Goal: Obtain resource: Download file/media

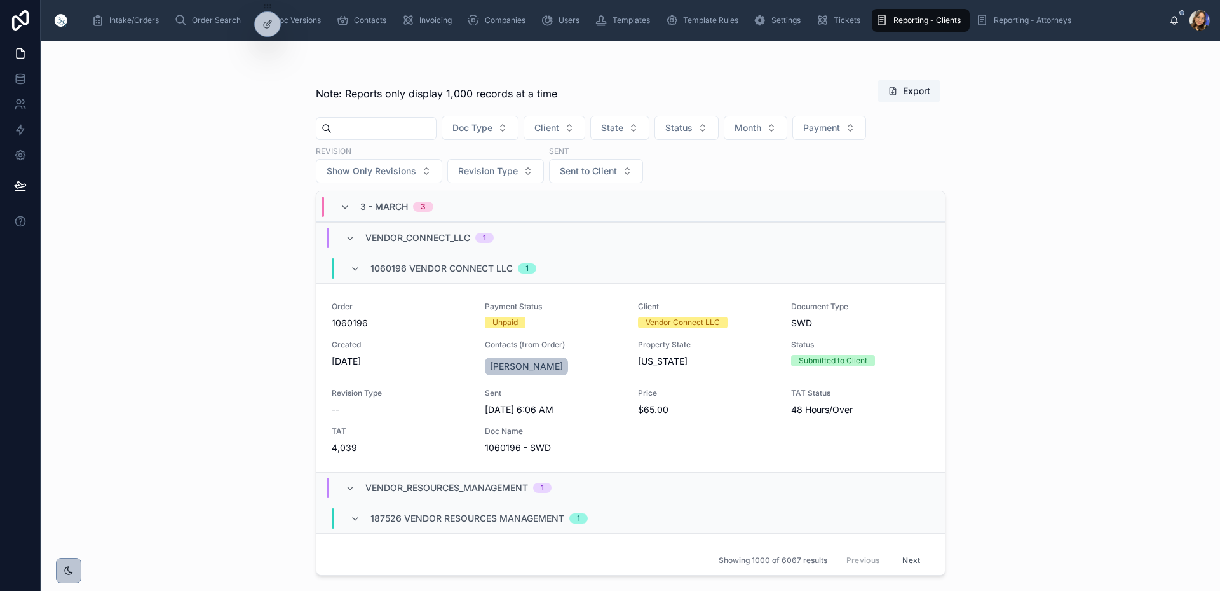
click at [261, 79] on div "Note: Reports only display 1,000 records at a time Export Doc Type Client State…" at bounding box center [631, 316] width 1180 height 550
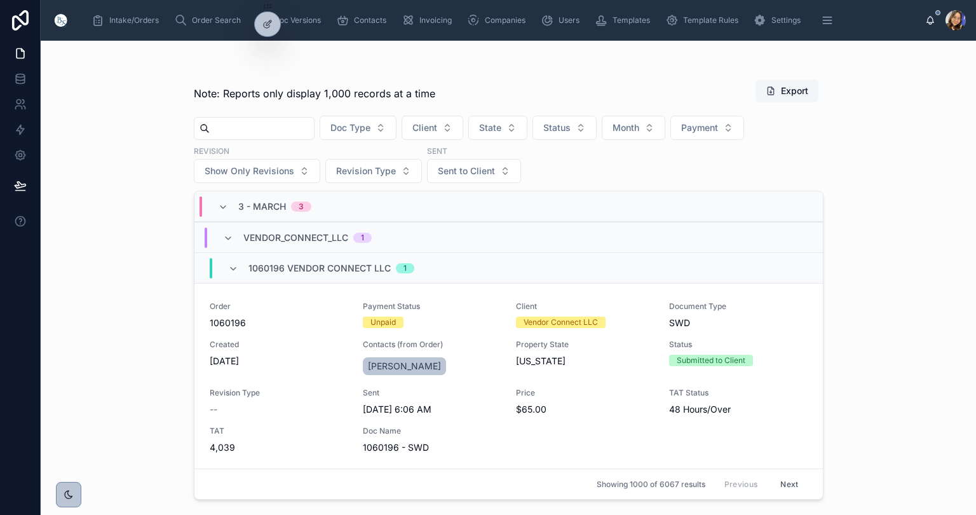
click at [800, 95] on button "Export" at bounding box center [787, 90] width 63 height 23
